Goal: Navigation & Orientation: Find specific page/section

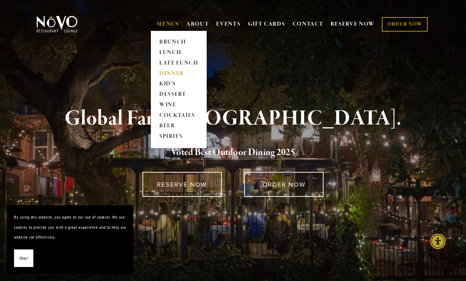
drag, startPoint x: 166, startPoint y: 71, endPoint x: 163, endPoint y: 78, distance: 7.2
click at [166, 71] on link "DINNER" at bounding box center [179, 73] width 44 height 11
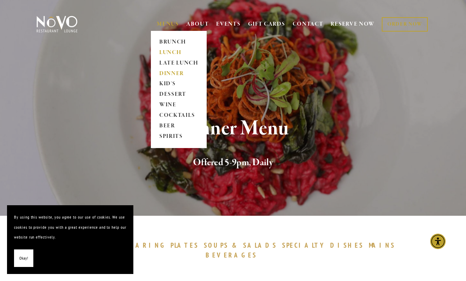
click at [167, 54] on link "LUNCH" at bounding box center [179, 52] width 44 height 11
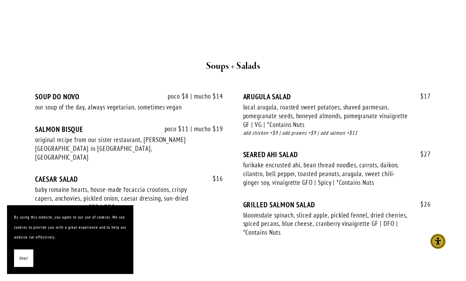
scroll to position [597, 0]
